Goal: Use online tool/utility: Utilize a website feature to perform a specific function

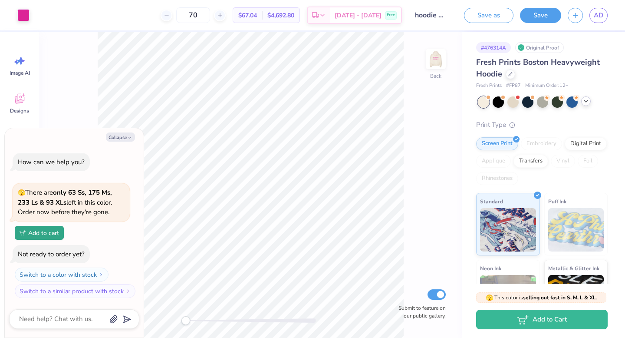
click at [584, 100] on polyline at bounding box center [585, 101] width 3 height 2
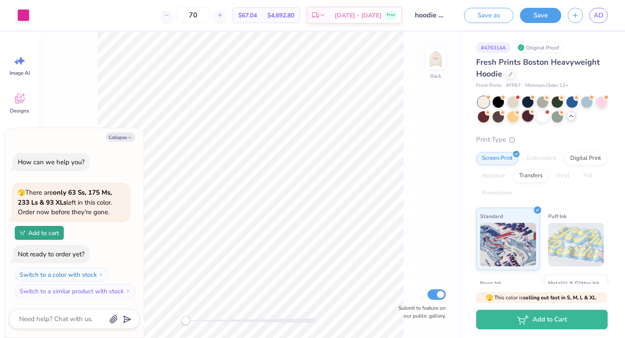
click at [528, 117] on div at bounding box center [527, 115] width 11 height 11
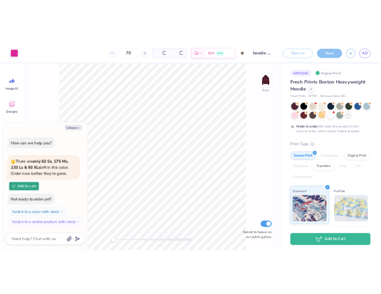
scroll to position [31, 0]
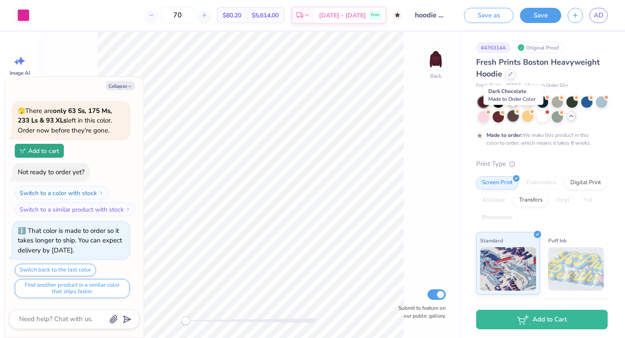
click at [515, 111] on circle at bounding box center [518, 112] width 6 height 6
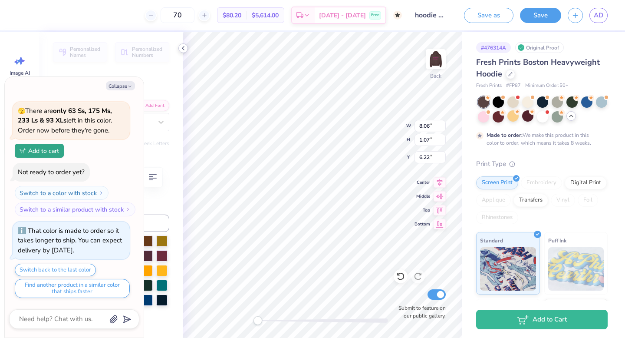
click at [182, 45] on icon at bounding box center [183, 48] width 7 height 7
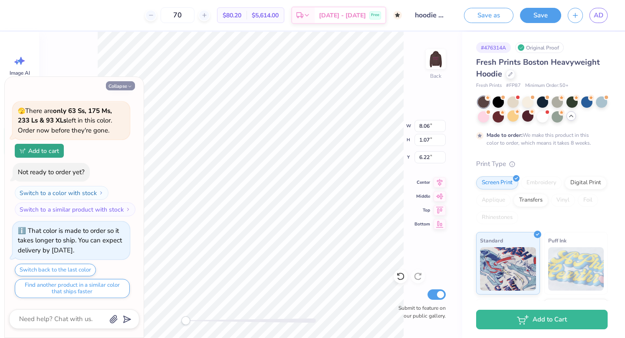
click at [129, 86] on icon "button" at bounding box center [129, 86] width 5 height 5
type textarea "x"
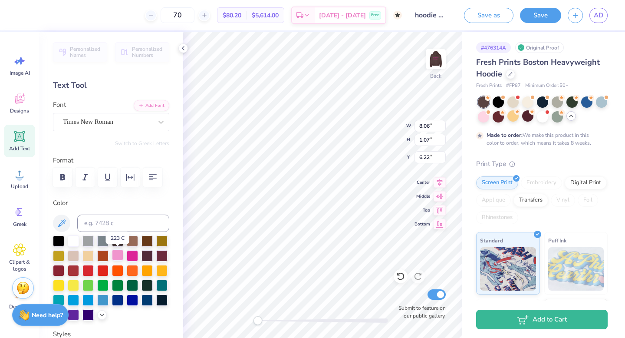
click at [121, 252] on div at bounding box center [117, 254] width 11 height 11
click at [437, 71] on div at bounding box center [436, 59] width 40 height 40
click at [16, 9] on div "Art colors" at bounding box center [15, 15] width 30 height 30
click at [25, 19] on div at bounding box center [23, 14] width 12 height 12
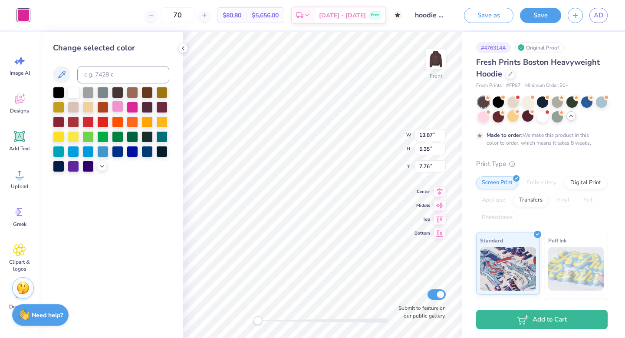
click at [122, 104] on div at bounding box center [117, 106] width 11 height 11
click at [181, 117] on div "Change selected color" at bounding box center [111, 185] width 144 height 306
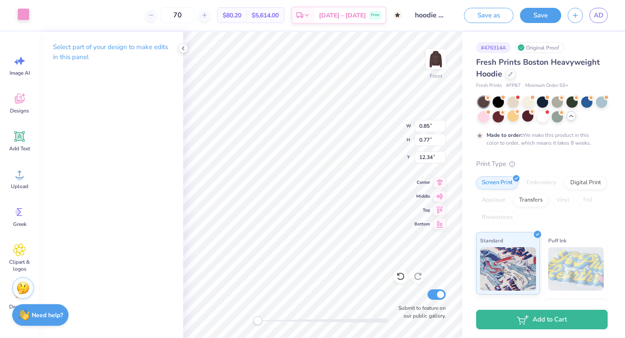
click at [21, 19] on div at bounding box center [23, 14] width 12 height 12
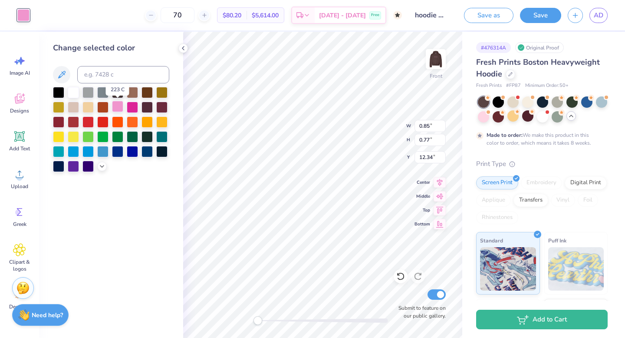
click at [116, 107] on div at bounding box center [117, 106] width 11 height 11
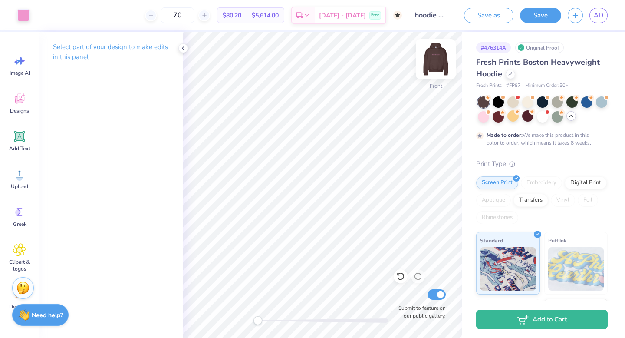
click at [435, 61] on img at bounding box center [436, 59] width 35 height 35
